Goal: Task Accomplishment & Management: Use online tool/utility

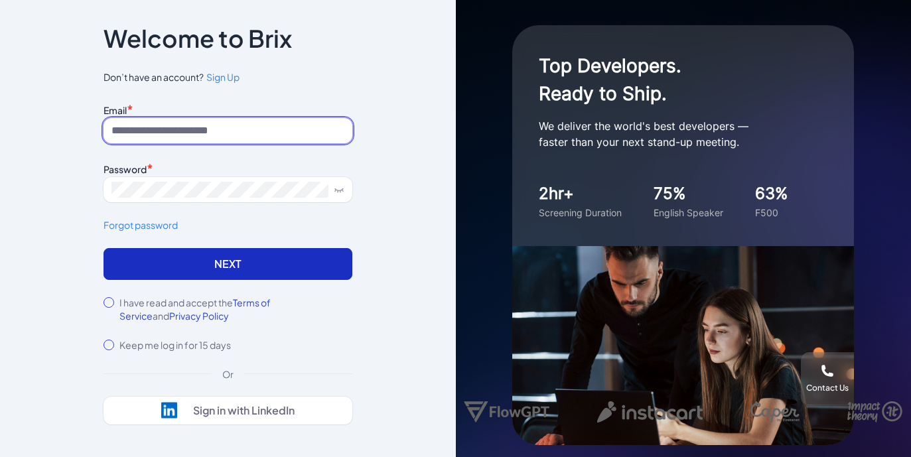
type input "**********"
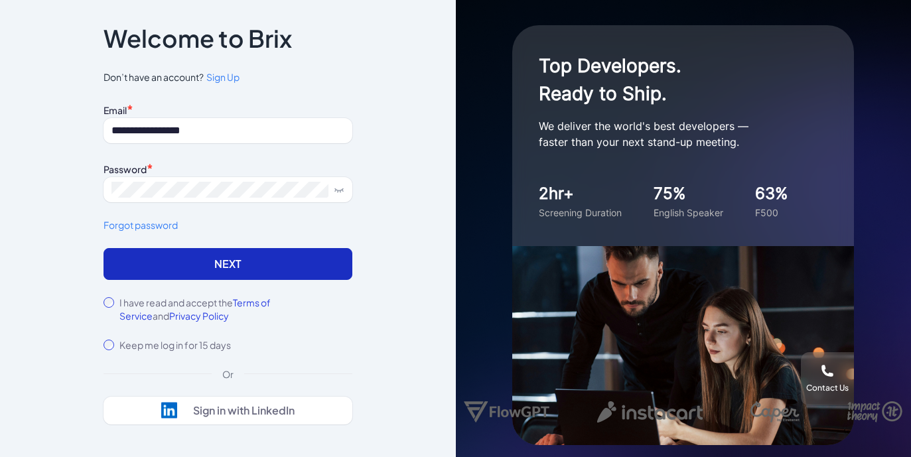
click at [205, 251] on button "Next" at bounding box center [228, 264] width 249 height 32
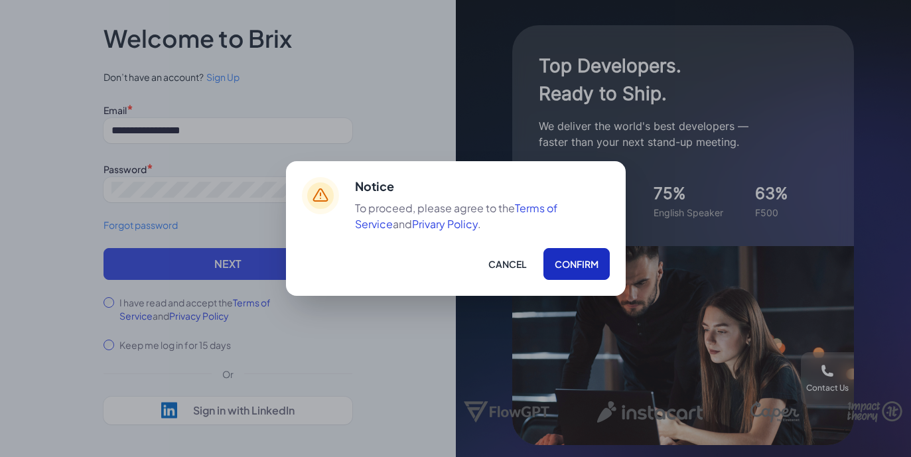
click at [575, 273] on button "Confirm" at bounding box center [576, 264] width 66 height 32
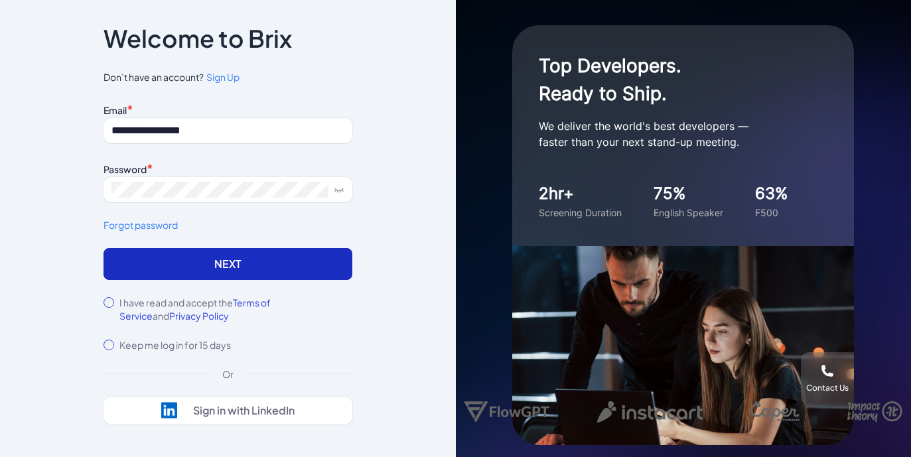
click at [301, 258] on button "Next" at bounding box center [228, 264] width 249 height 32
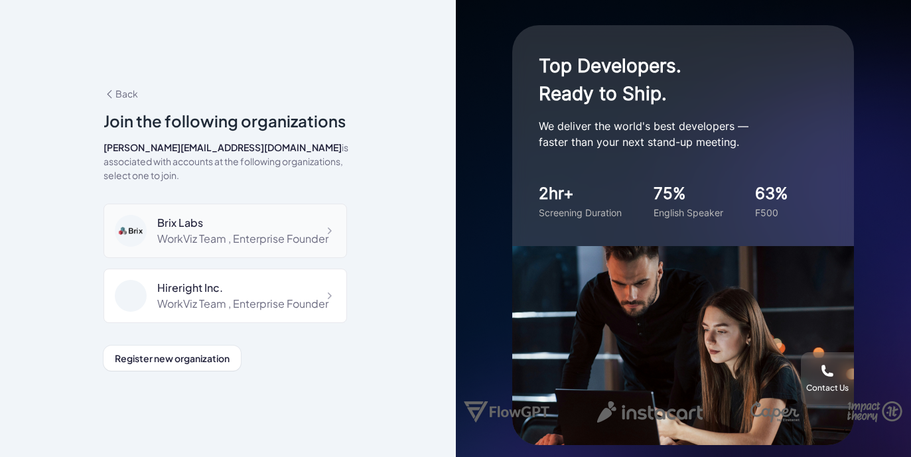
click at [213, 231] on div "WorkViz Team , Enterprise Founder" at bounding box center [242, 239] width 171 height 16
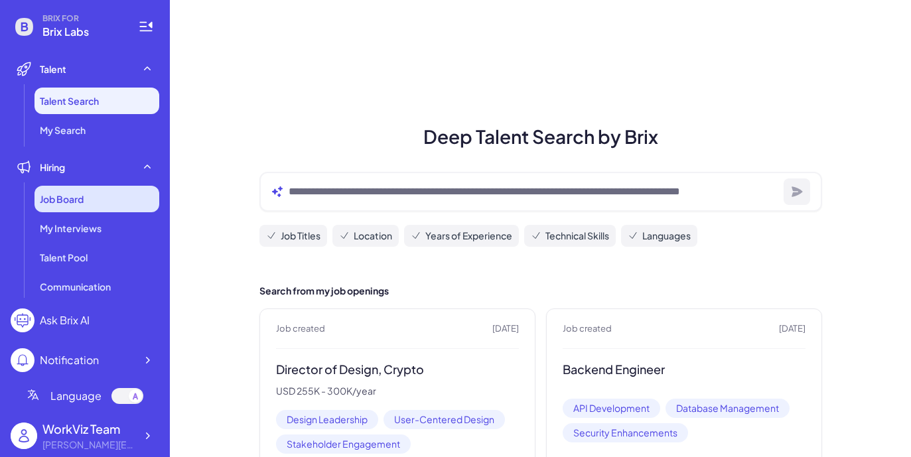
click at [79, 210] on div "Job Board" at bounding box center [97, 199] width 125 height 27
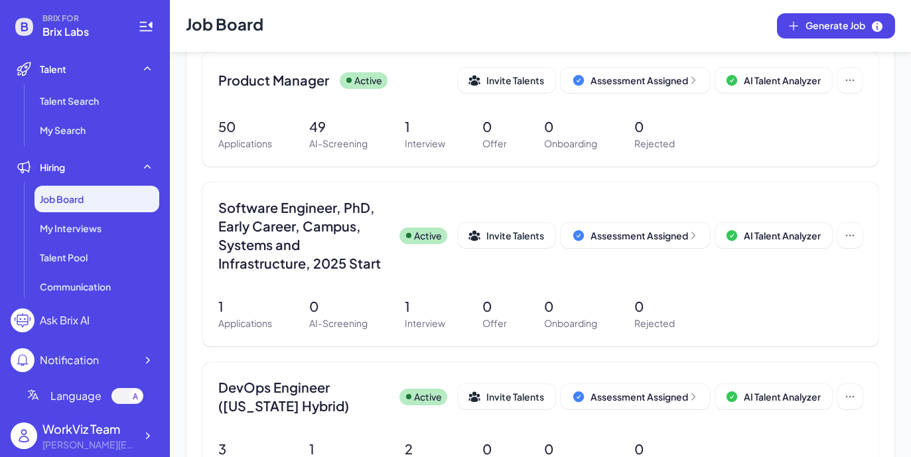
scroll to position [429, 0]
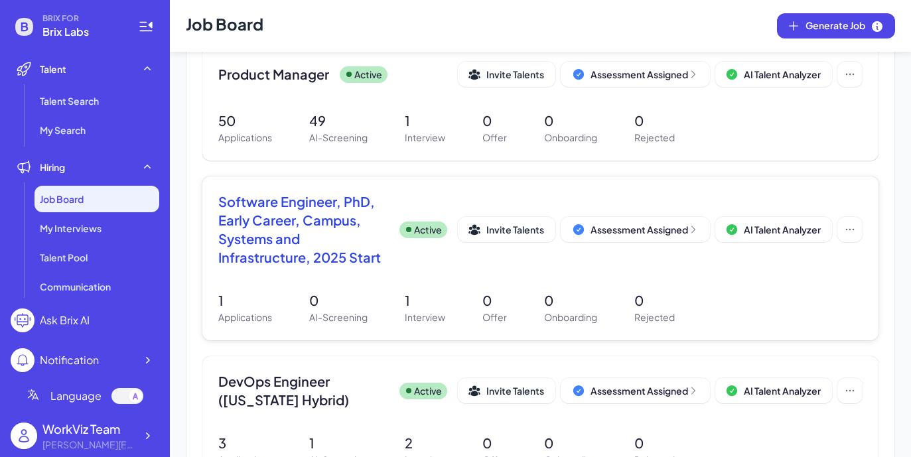
click at [307, 239] on span "Software Engineer, PhD, Early Career, Campus, Systems and Infrastructure, 2025 …" at bounding box center [303, 229] width 171 height 74
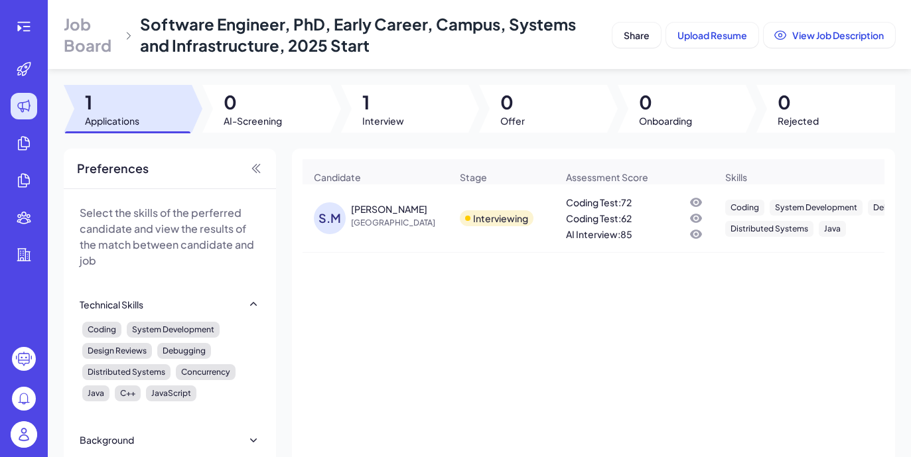
click at [384, 208] on div "[PERSON_NAME]" at bounding box center [389, 208] width 76 height 13
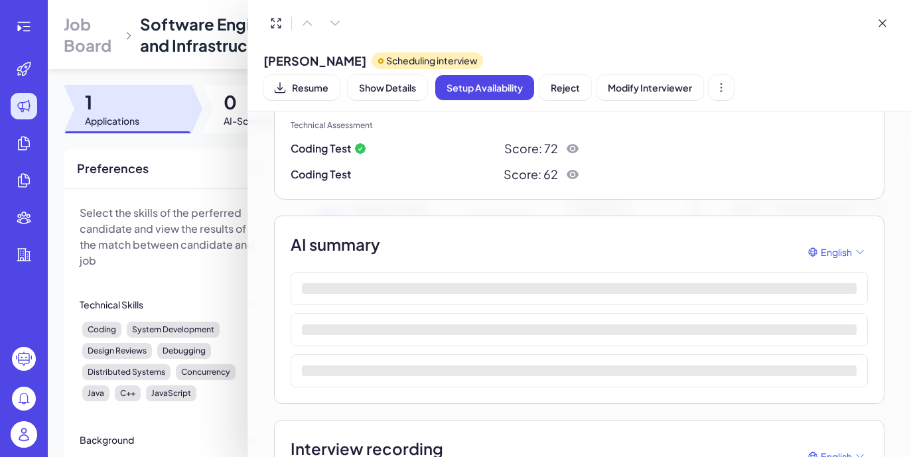
scroll to position [135, 0]
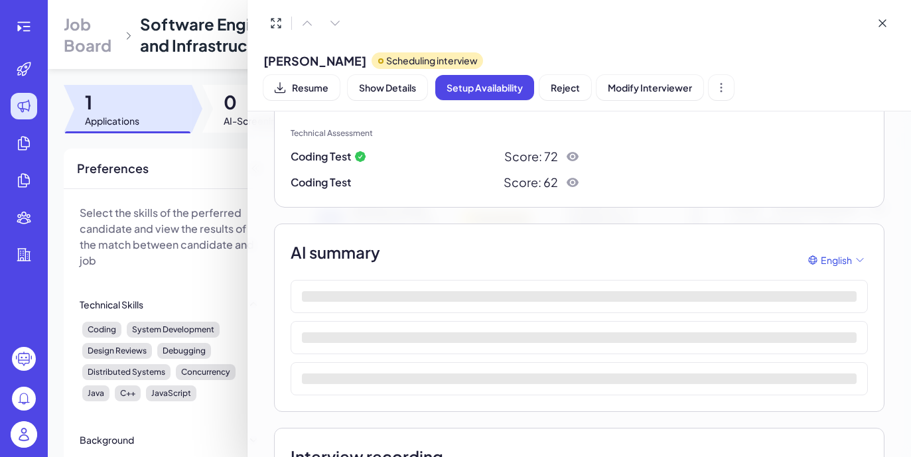
click at [574, 157] on icon at bounding box center [572, 156] width 13 height 13
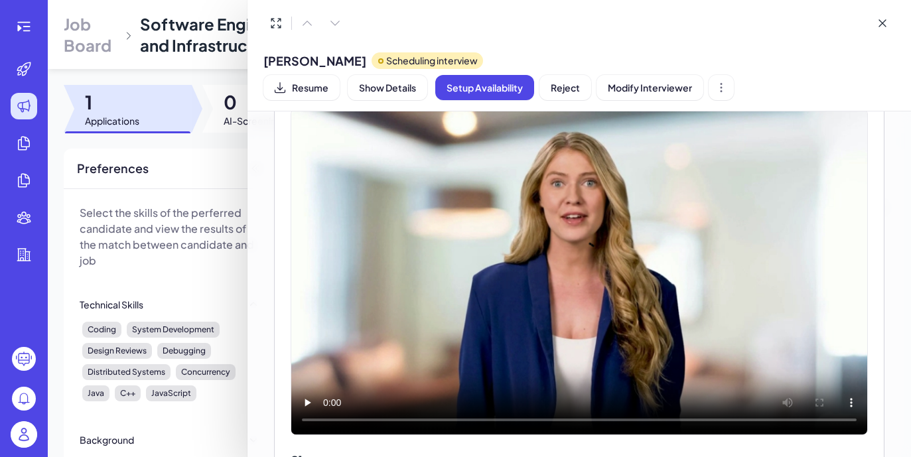
scroll to position [698, 0]
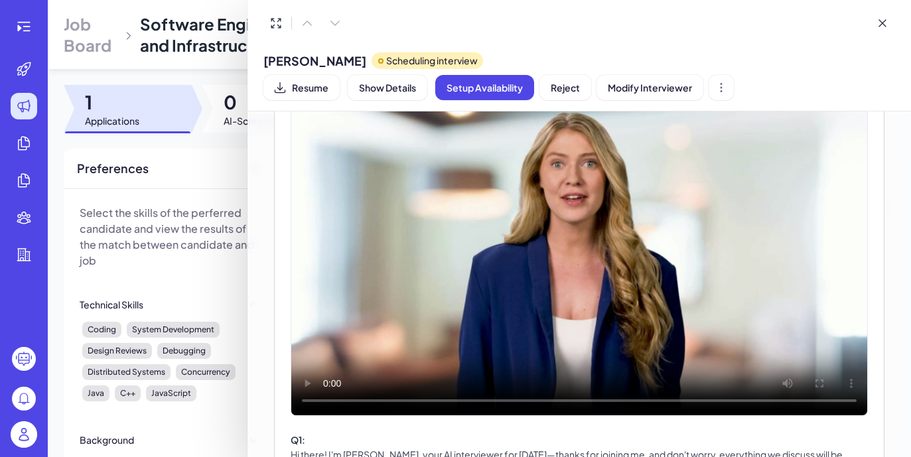
click at [427, 317] on video at bounding box center [579, 252] width 576 height 325
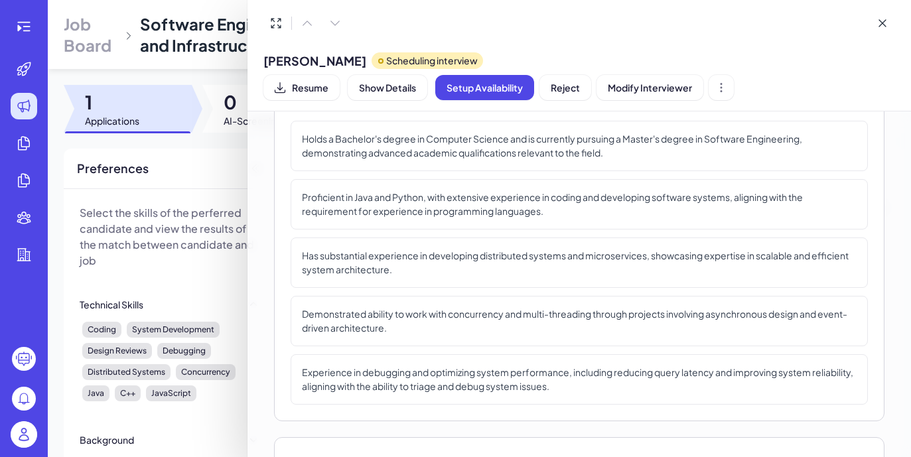
scroll to position [0, 0]
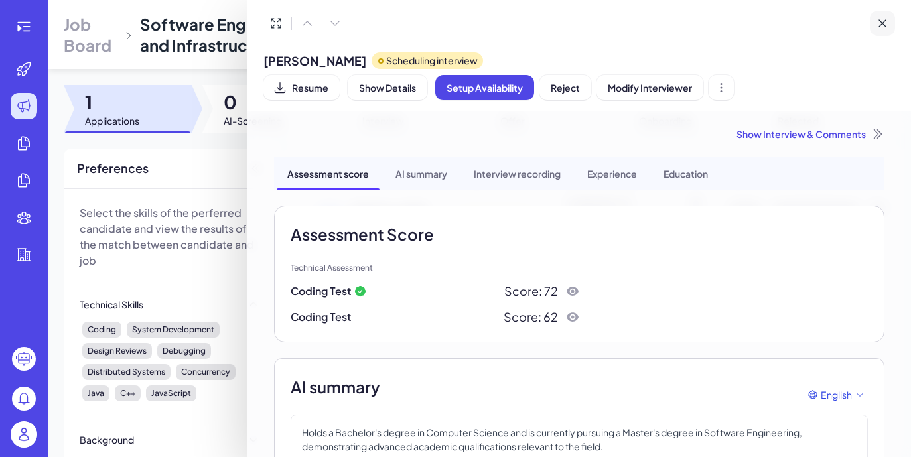
click at [892, 25] on button at bounding box center [882, 23] width 25 height 25
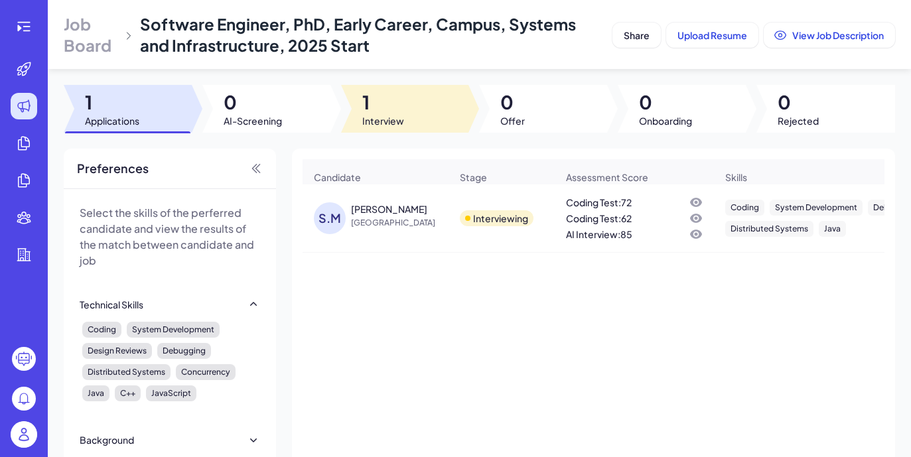
click at [374, 107] on span "1" at bounding box center [383, 102] width 42 height 24
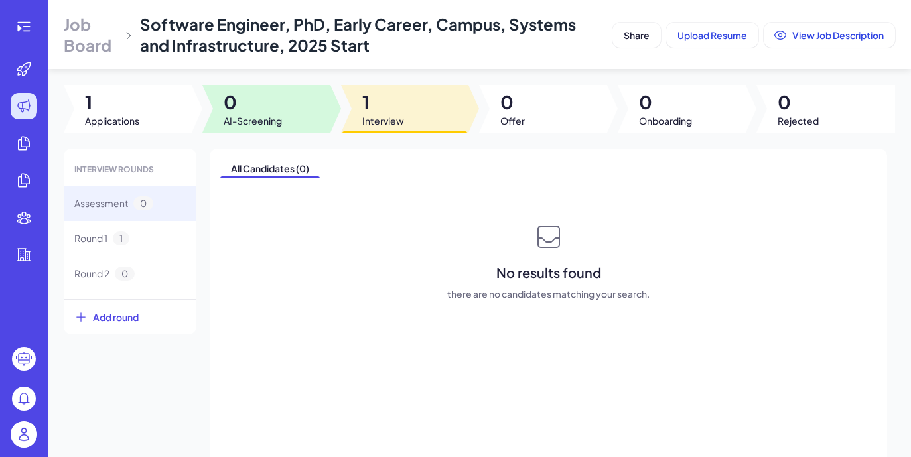
click at [276, 123] on span "AI-Screening" at bounding box center [253, 120] width 58 height 13
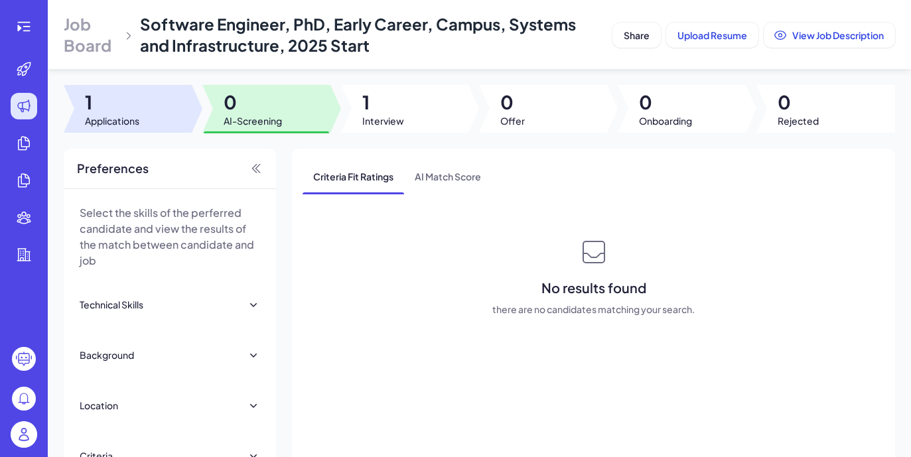
click at [131, 117] on span "Applications" at bounding box center [112, 120] width 54 height 13
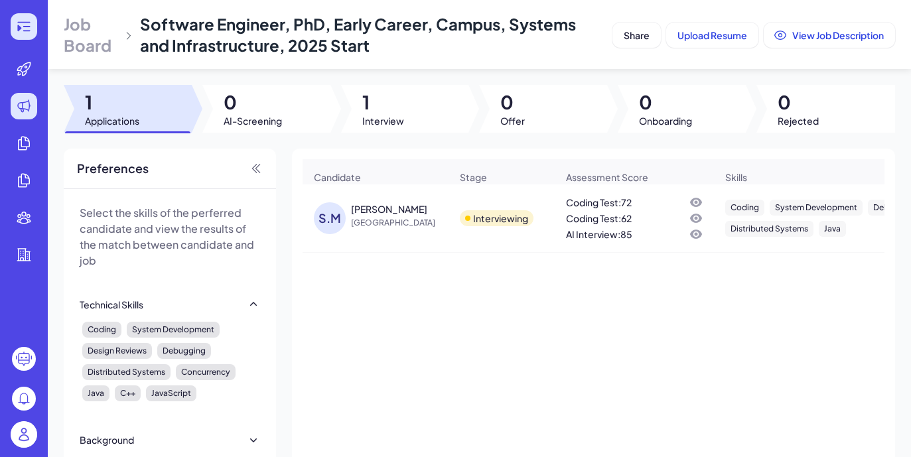
click at [29, 35] on div at bounding box center [24, 26] width 27 height 27
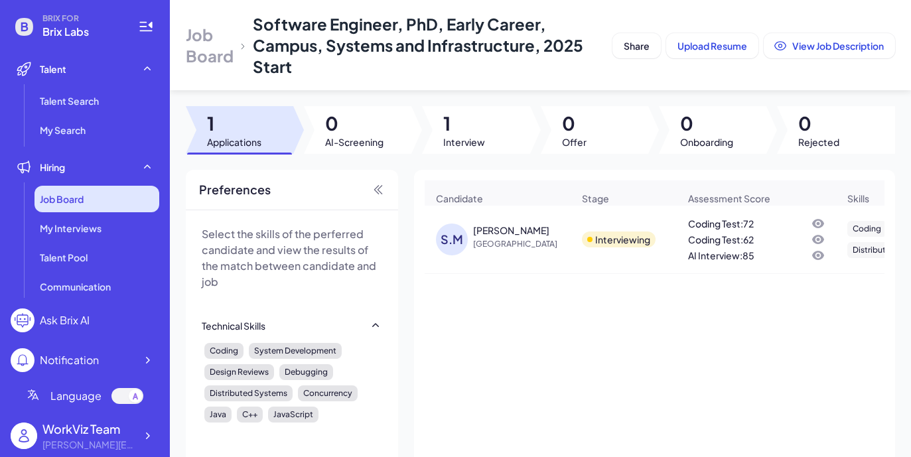
click at [107, 190] on div "Job Board" at bounding box center [97, 199] width 125 height 27
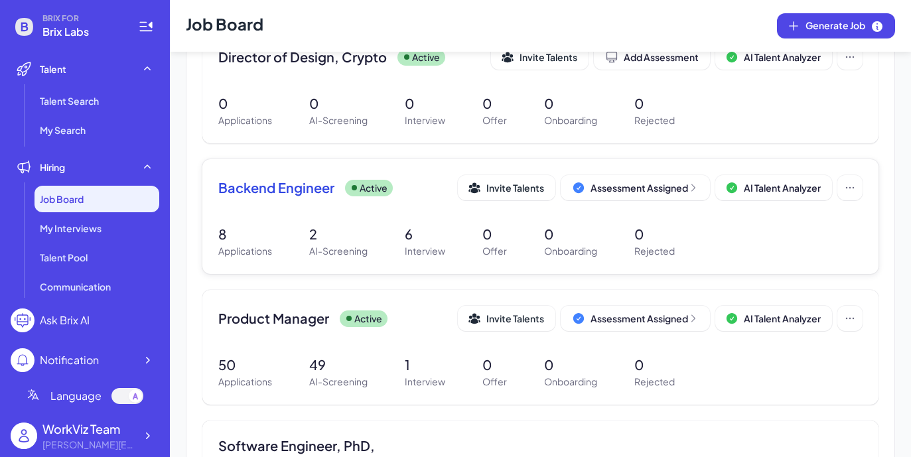
scroll to position [192, 0]
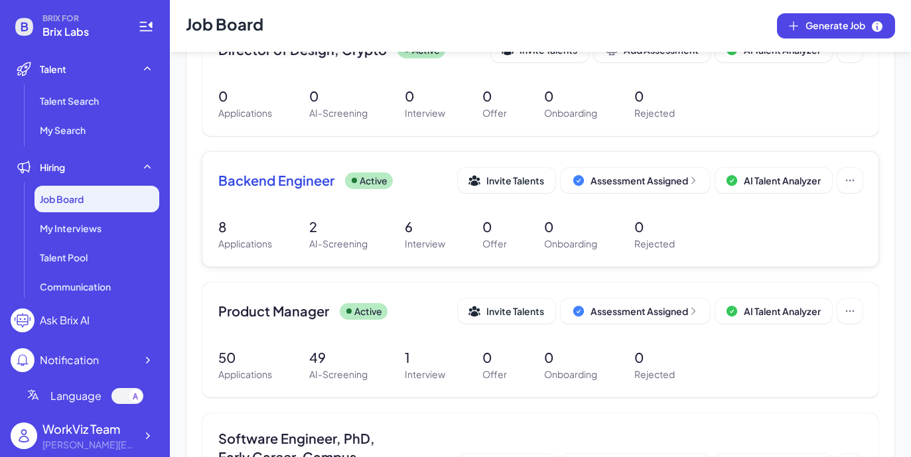
click at [297, 186] on span "Backend Engineer" at bounding box center [276, 180] width 116 height 19
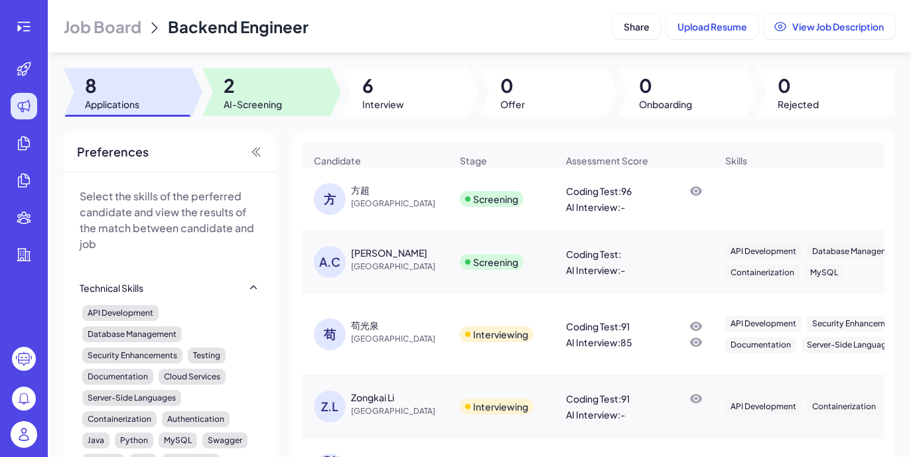
click at [250, 100] on span "AI-Screening" at bounding box center [253, 104] width 58 height 13
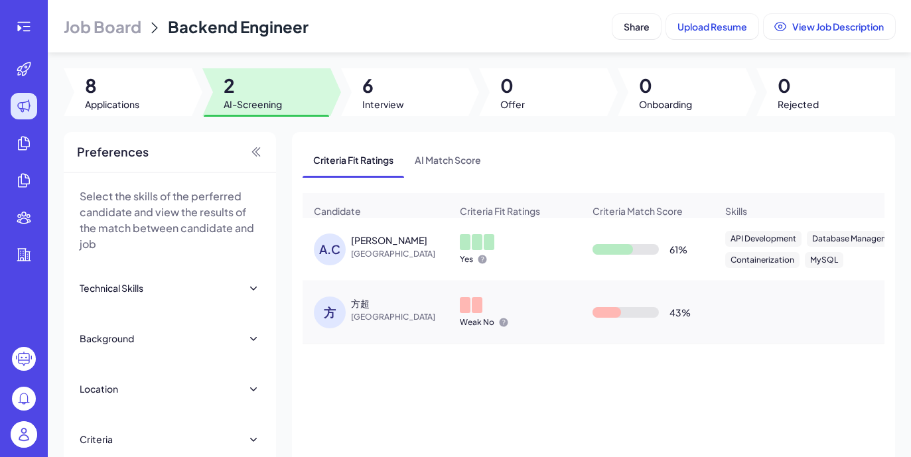
click at [609, 241] on div "61 %" at bounding box center [647, 249] width 131 height 37
click at [346, 245] on div "A.C" at bounding box center [332, 250] width 37 height 32
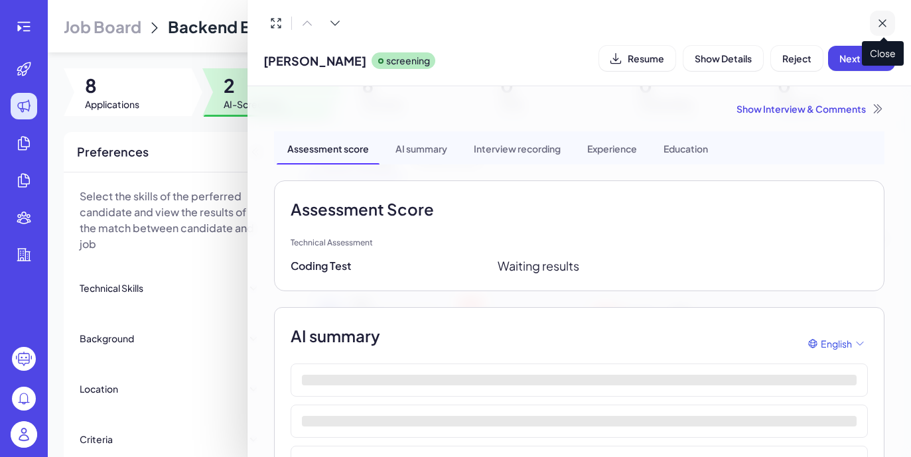
click at [888, 23] on icon at bounding box center [882, 23] width 13 height 13
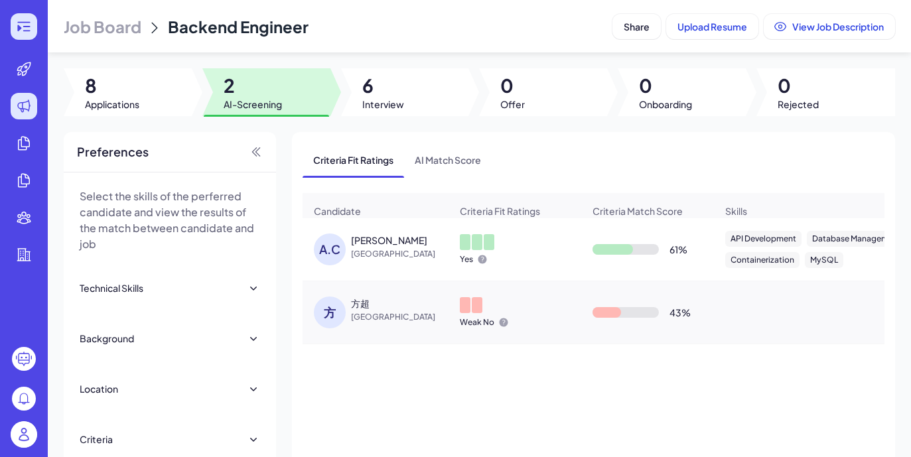
click at [25, 35] on div at bounding box center [24, 26] width 27 height 27
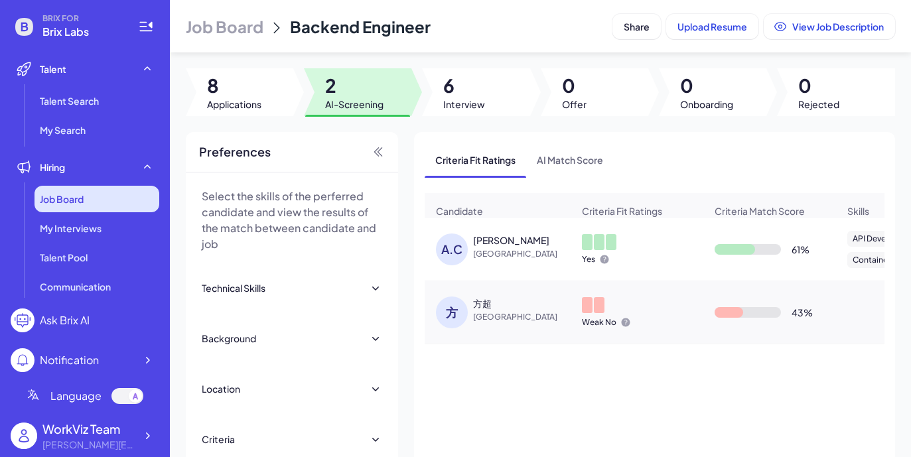
click at [119, 199] on div "Job Board" at bounding box center [97, 199] width 125 height 27
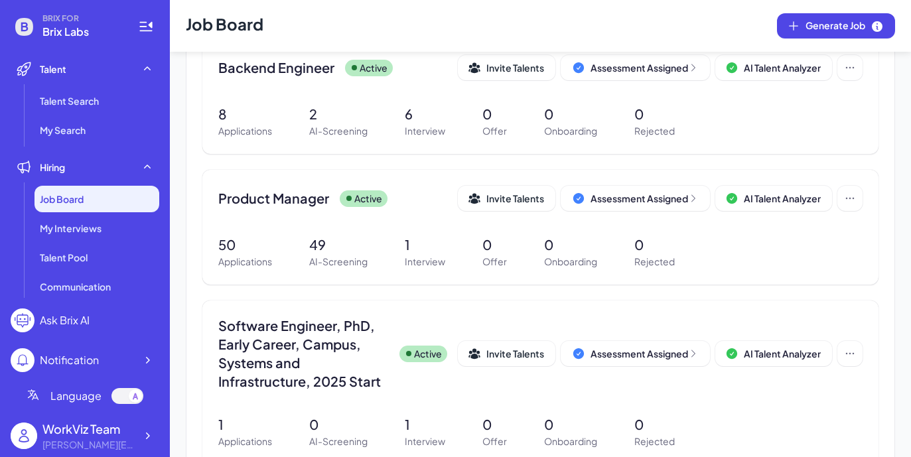
scroll to position [251, 0]
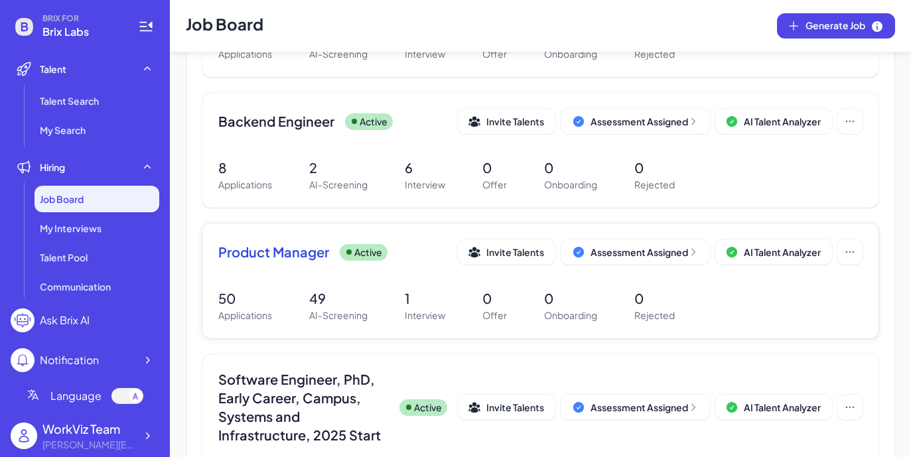
click at [295, 291] on div "50 Applications 49 AI-Screening 1 Interview 0 Offer 0 Onboarding 0 Rejected" at bounding box center [540, 306] width 644 height 34
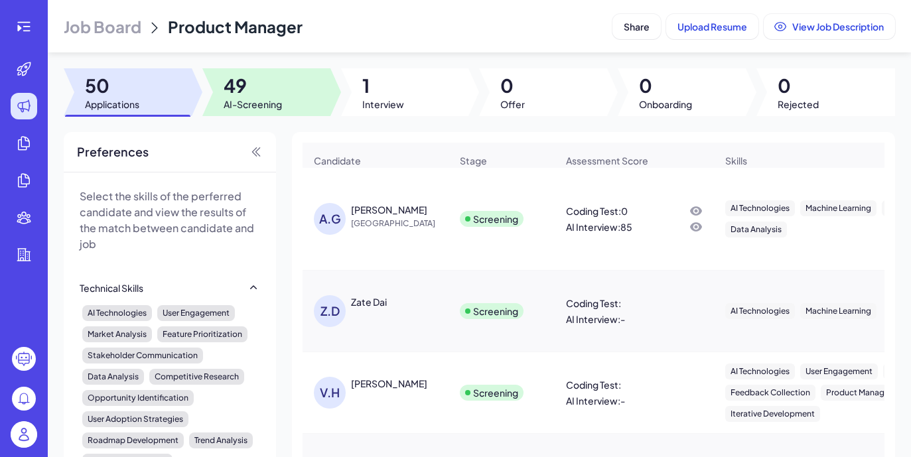
click at [278, 103] on span "AI-Screening" at bounding box center [253, 104] width 58 height 13
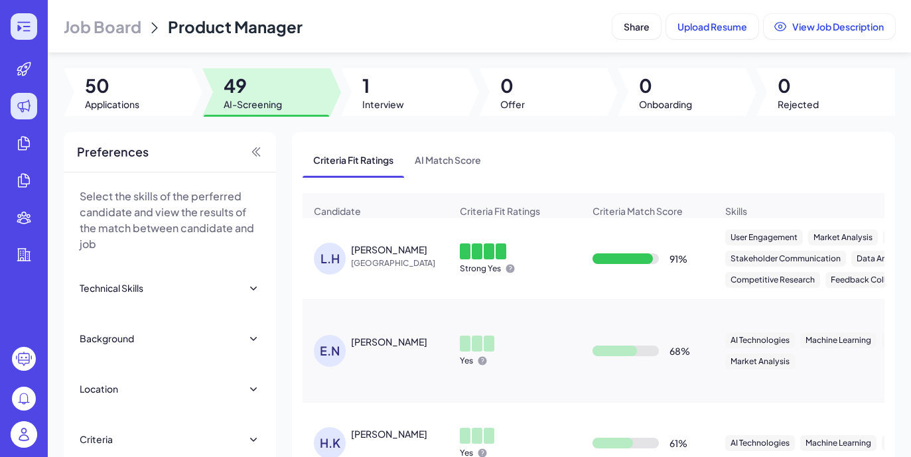
click at [21, 25] on icon at bounding box center [24, 27] width 16 height 16
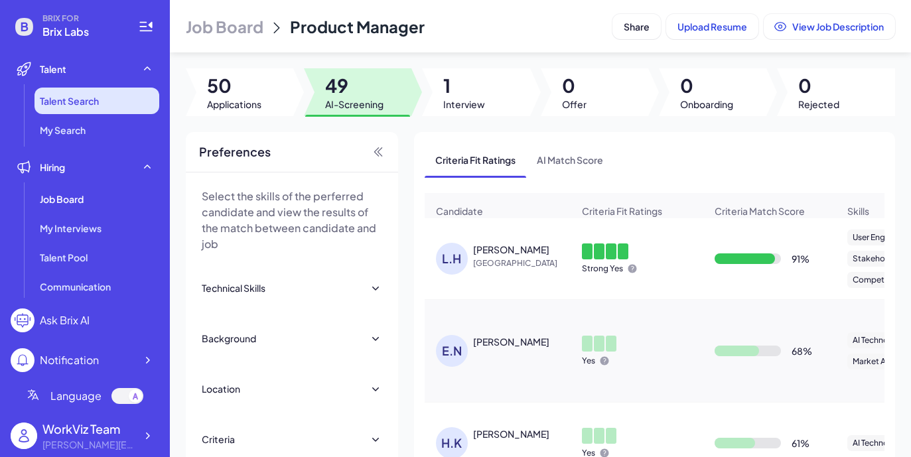
click at [128, 111] on li "Talent Search" at bounding box center [97, 101] width 125 height 27
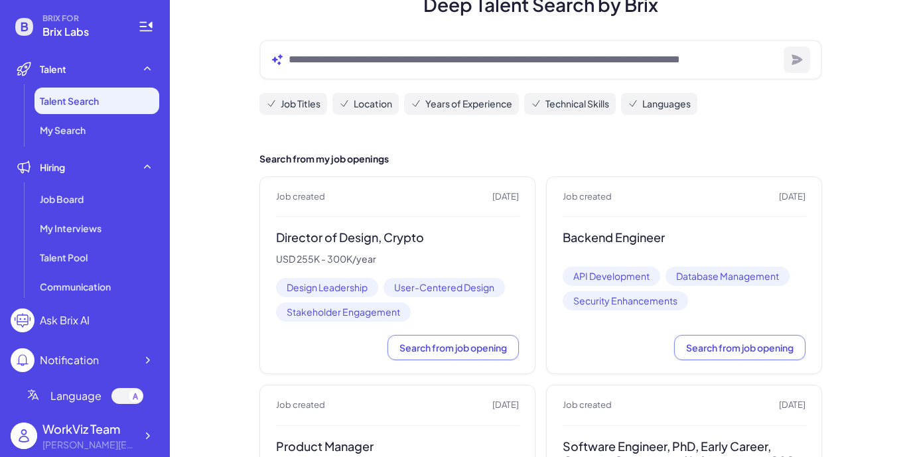
scroll to position [137, 0]
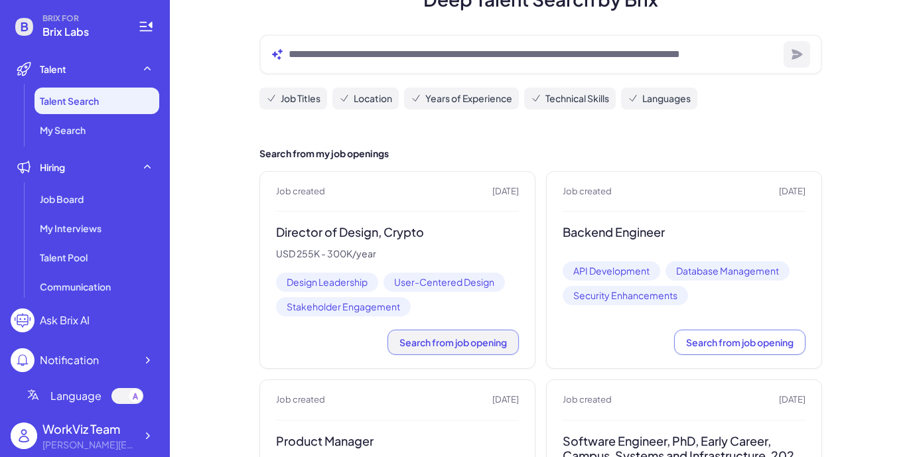
click at [460, 346] on span "Search from job opening" at bounding box center [452, 342] width 107 height 12
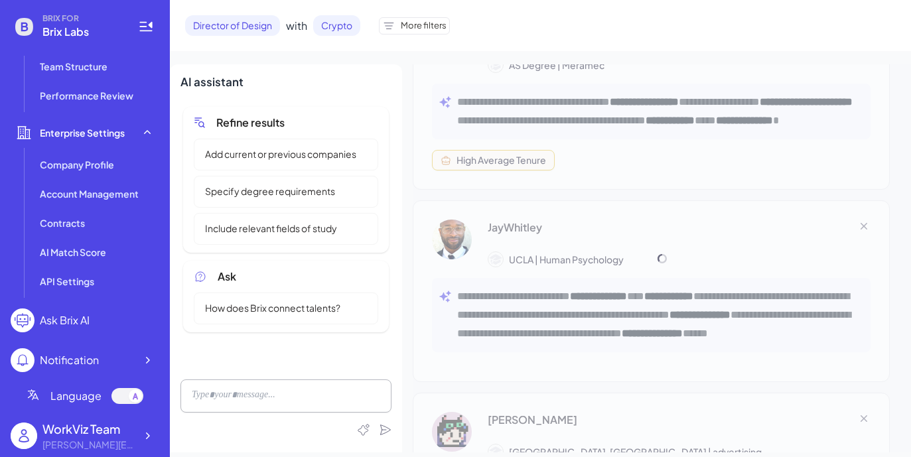
scroll to position [3993, 0]
